Goal: Navigation & Orientation: Find specific page/section

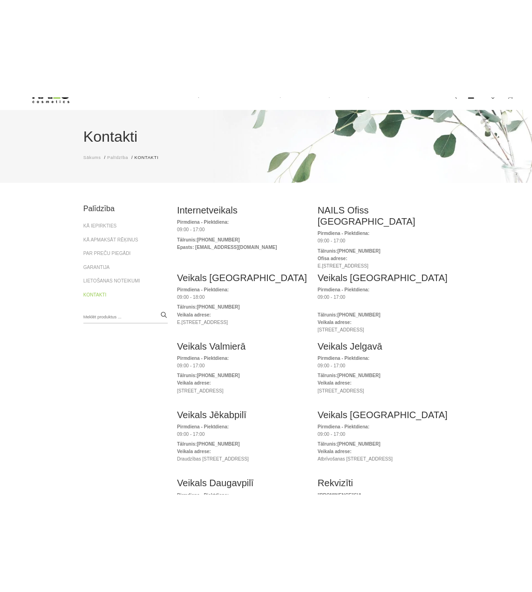
scroll to position [47, 0]
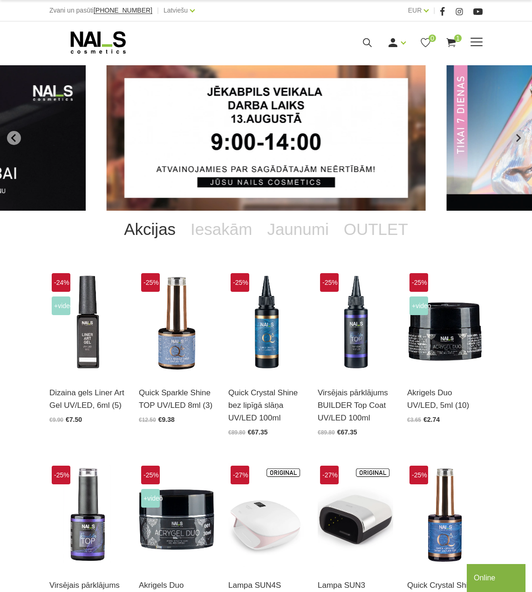
click at [92, 46] on icon at bounding box center [98, 42] width 98 height 23
click at [122, 43] on icon at bounding box center [98, 42] width 98 height 23
